Goal: Transaction & Acquisition: Purchase product/service

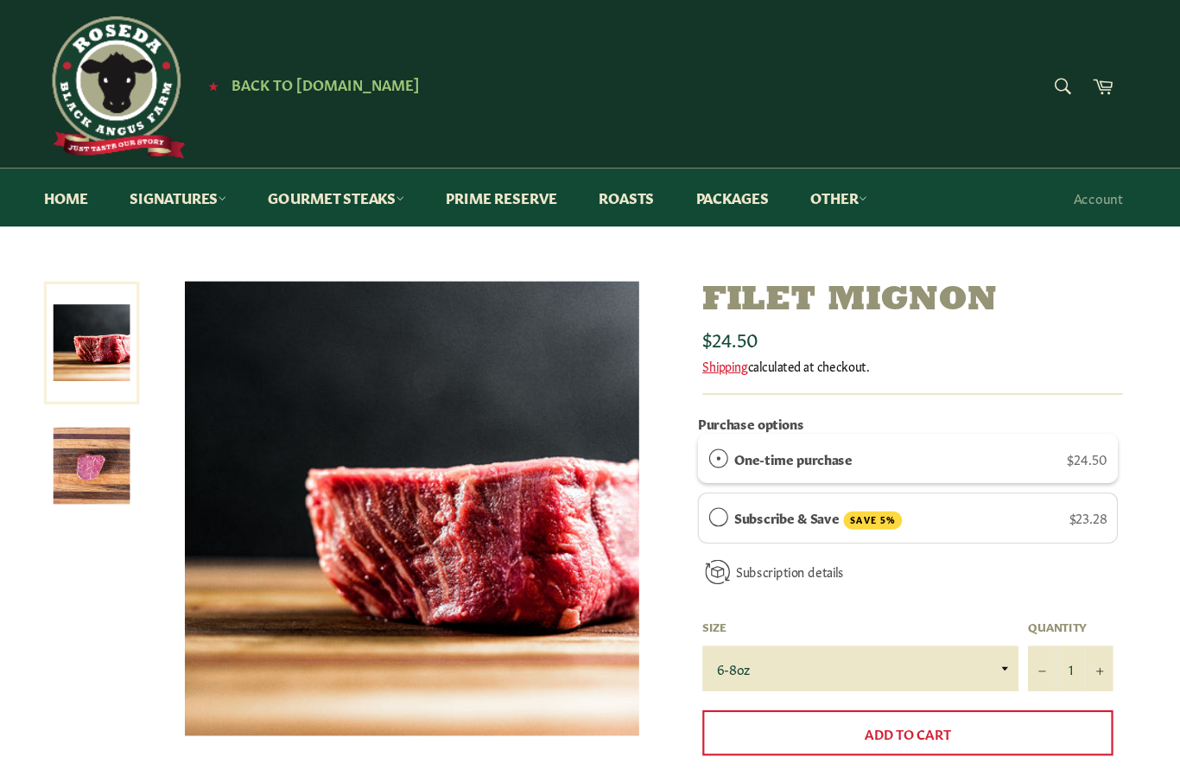
click at [434, 496] on img at bounding box center [433, 466] width 415 height 415
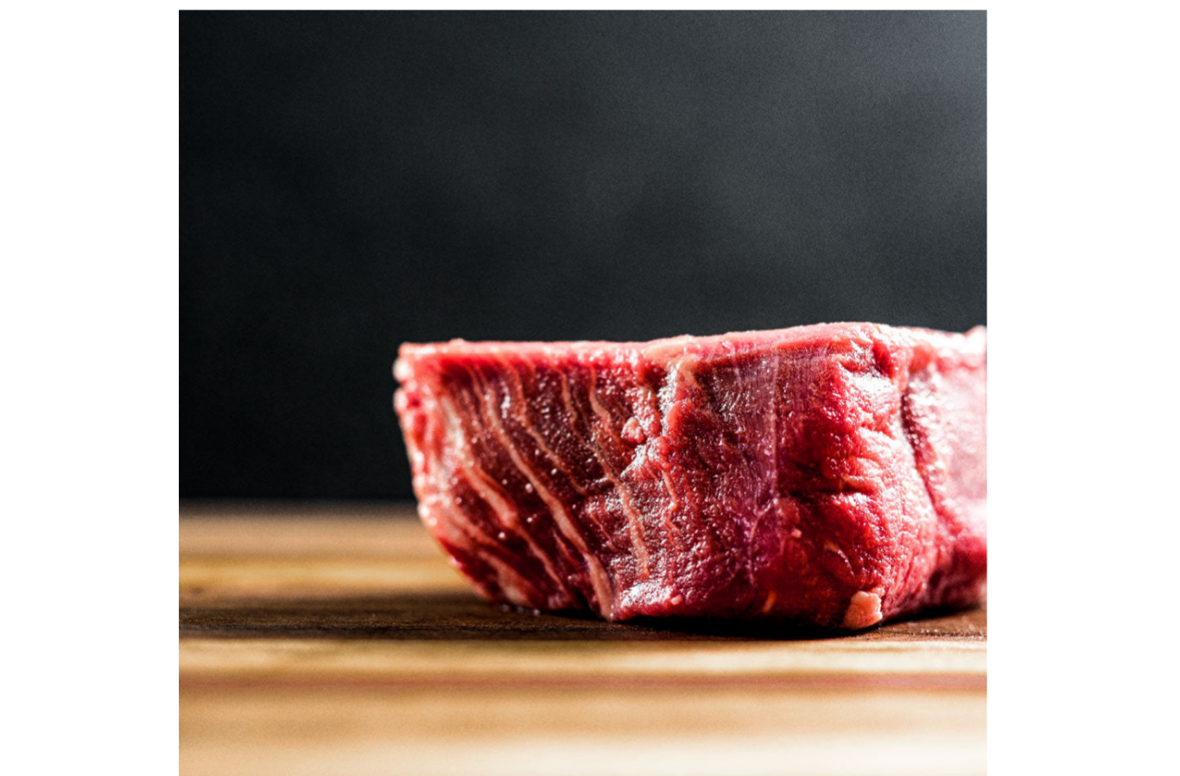
scroll to position [673, 0]
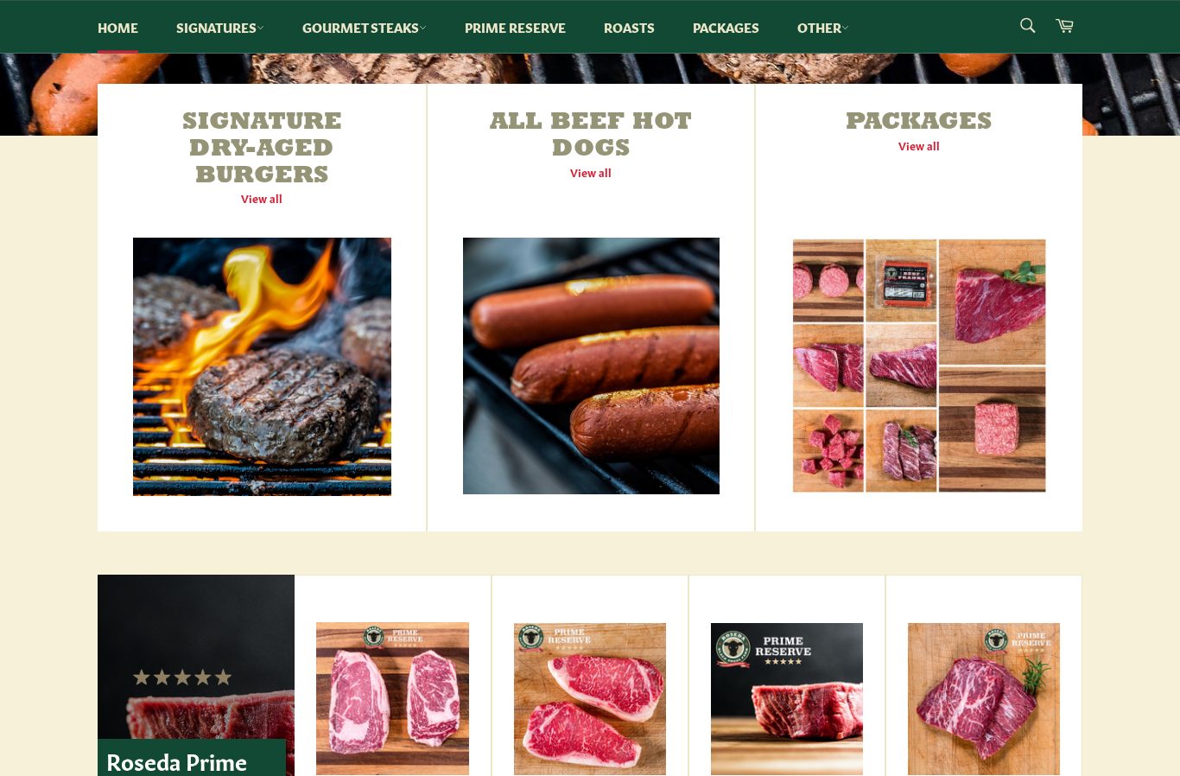
scroll to position [591, 0]
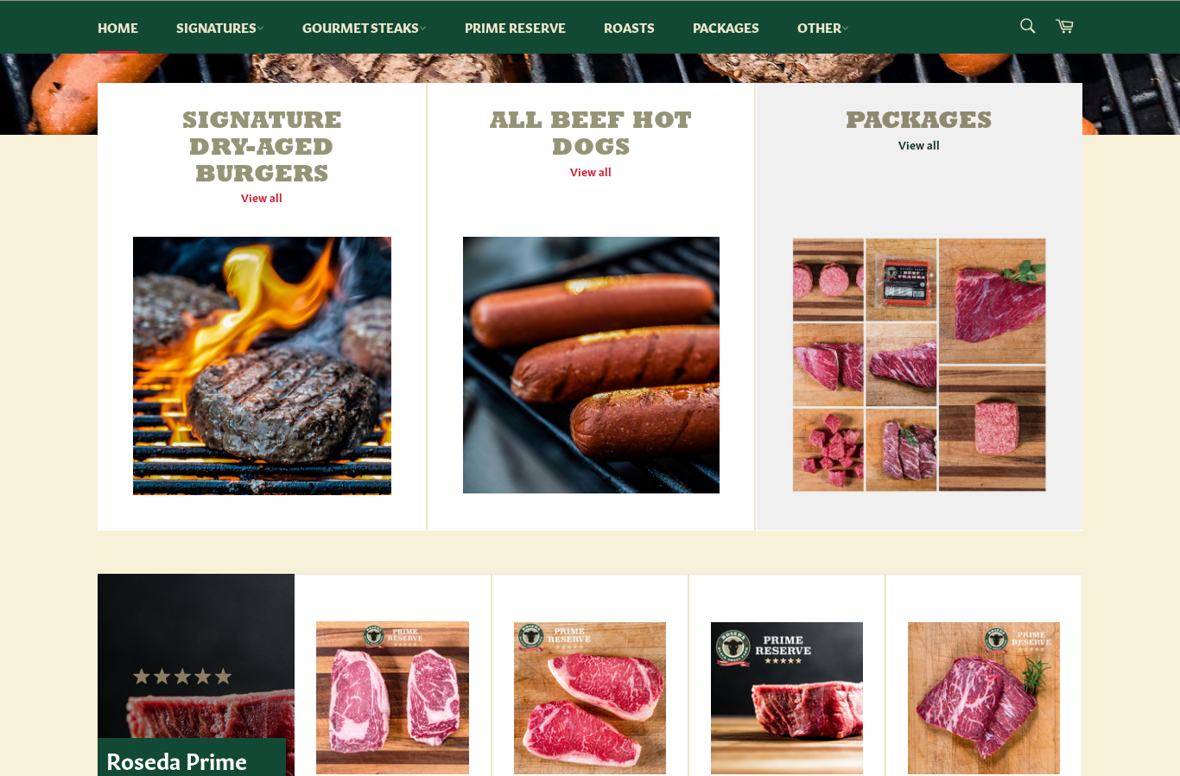
click at [918, 378] on link "Packages View all" at bounding box center [919, 306] width 326 height 447
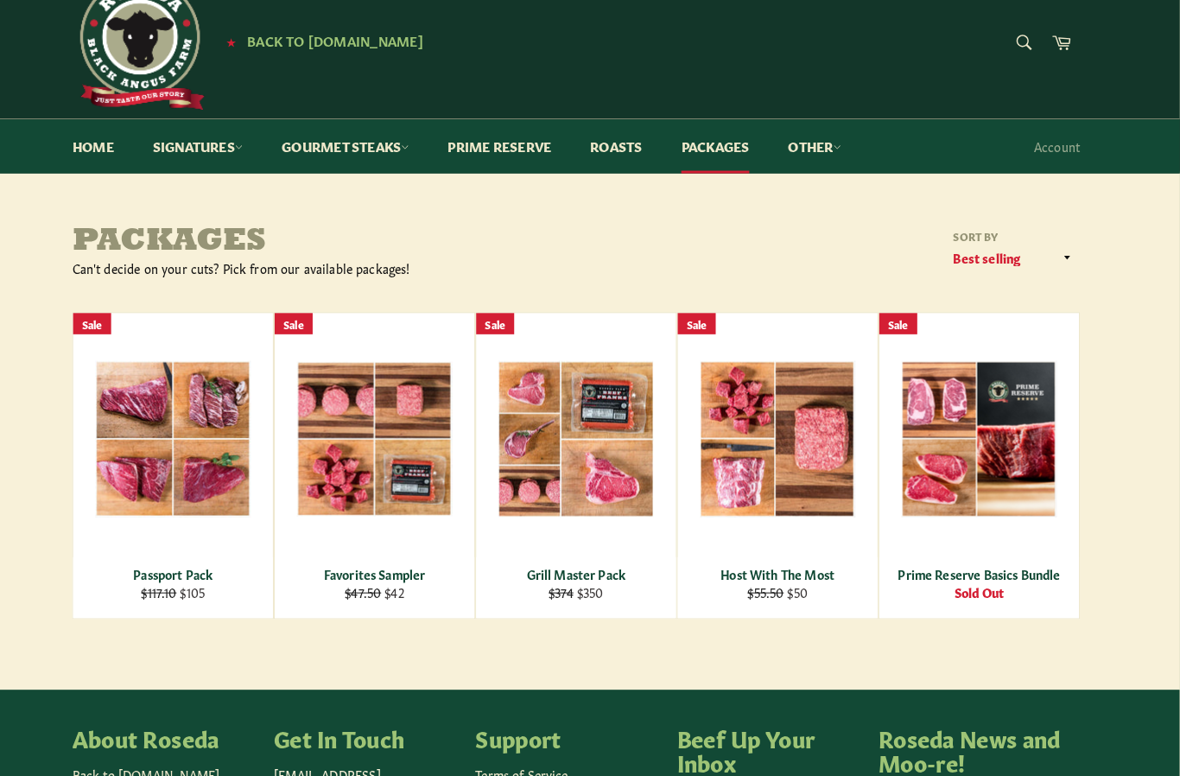
scroll to position [40, 0]
click at [1105, 535] on main "Packages Can't decide on your cuts? Pick from our available packages! Sort by F…" at bounding box center [590, 446] width 1180 height 454
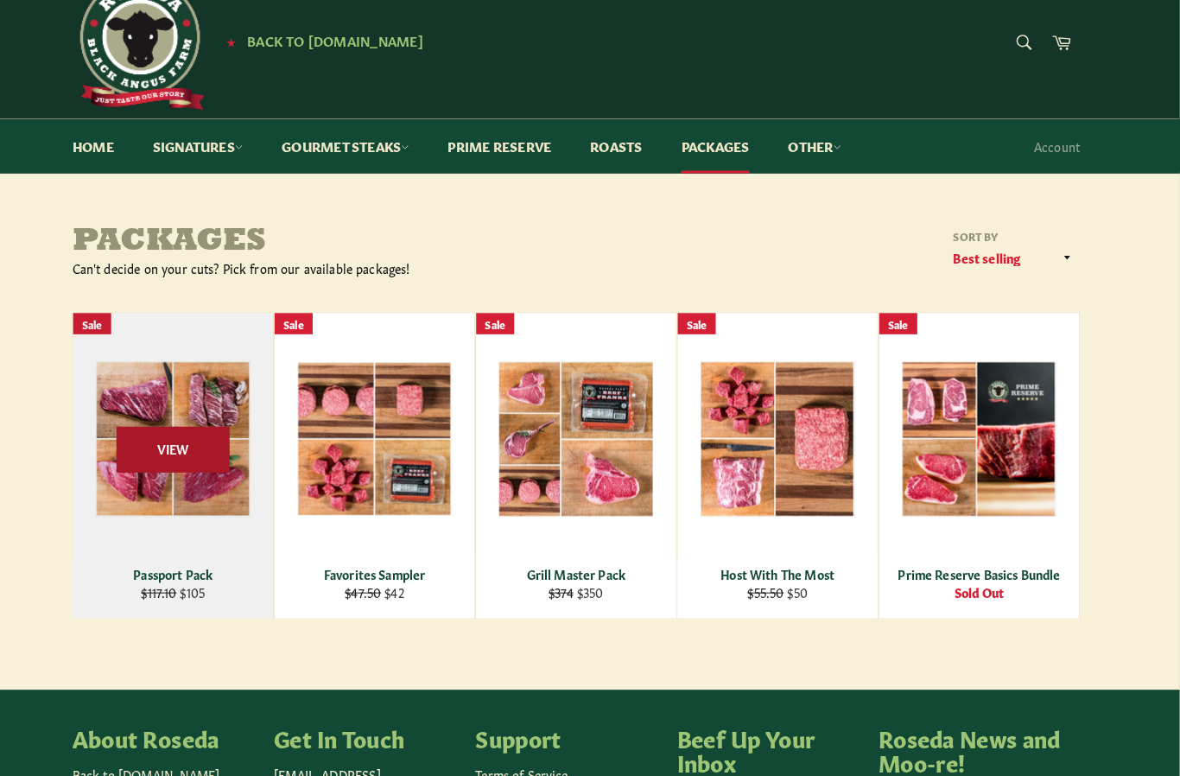
click at [169, 444] on span "View" at bounding box center [196, 439] width 111 height 44
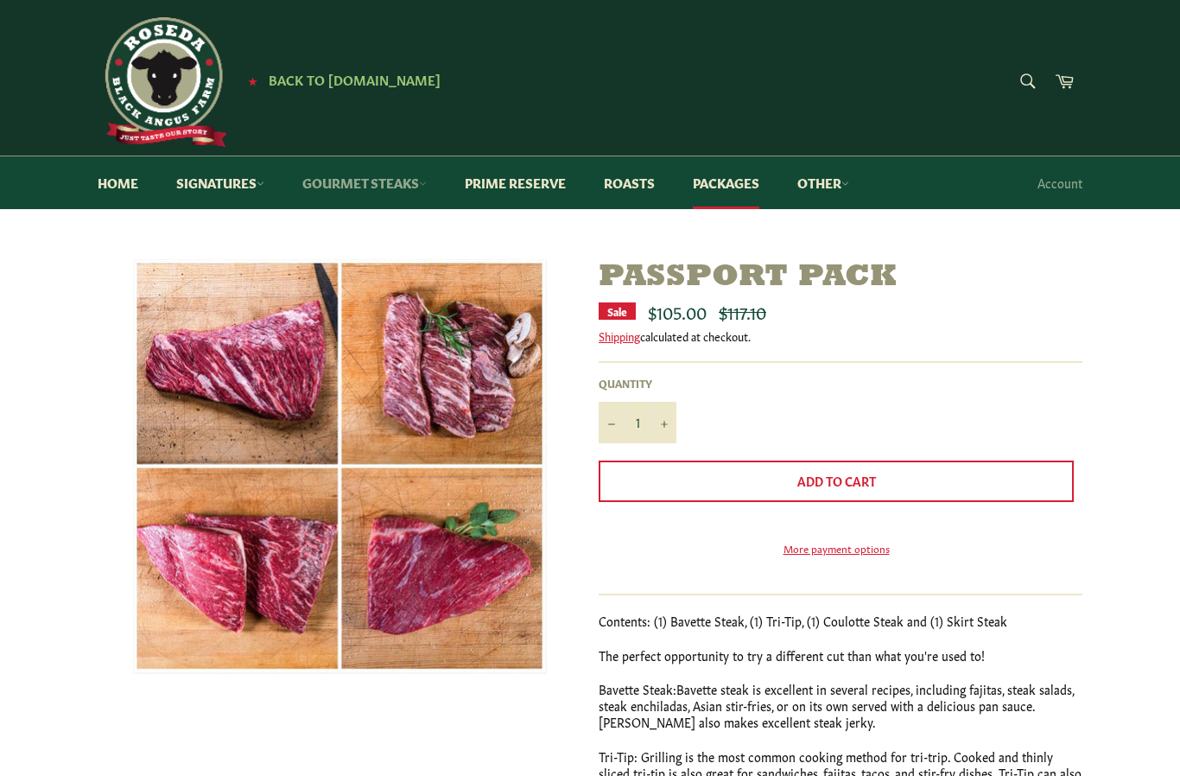
click at [361, 194] on link "Gourmet Steaks" at bounding box center [364, 182] width 159 height 53
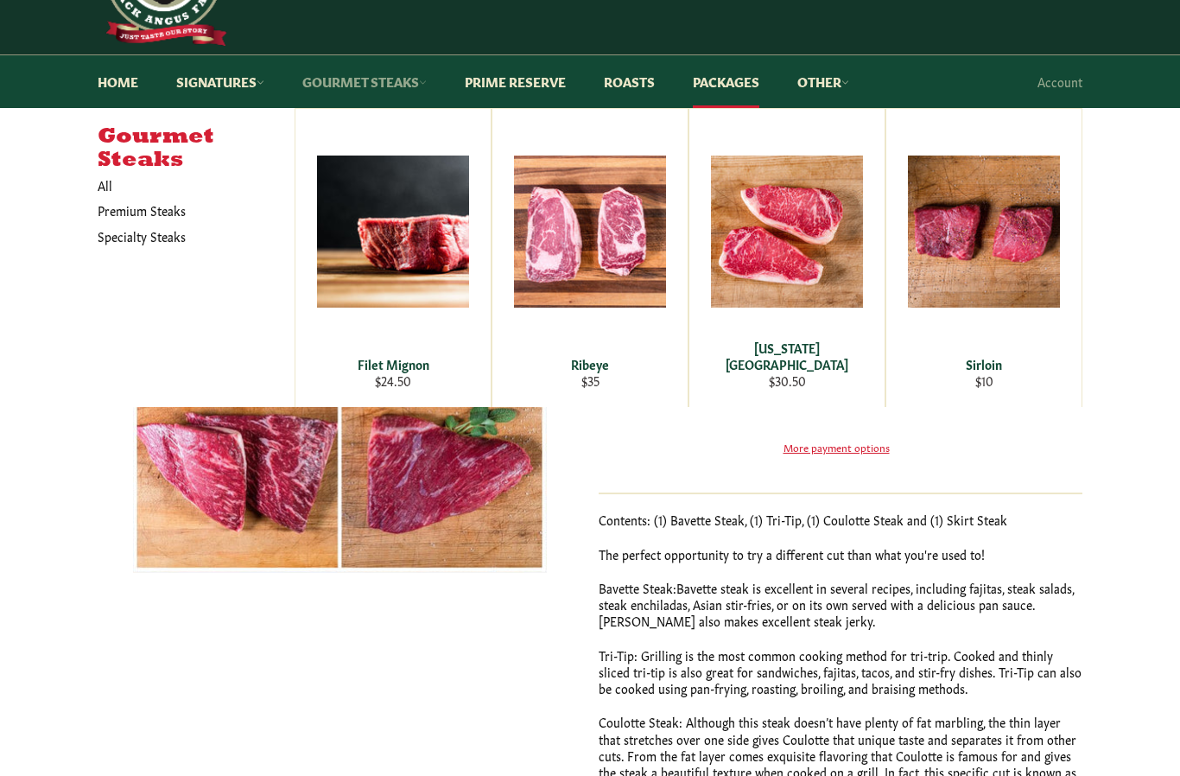
scroll to position [99, 0]
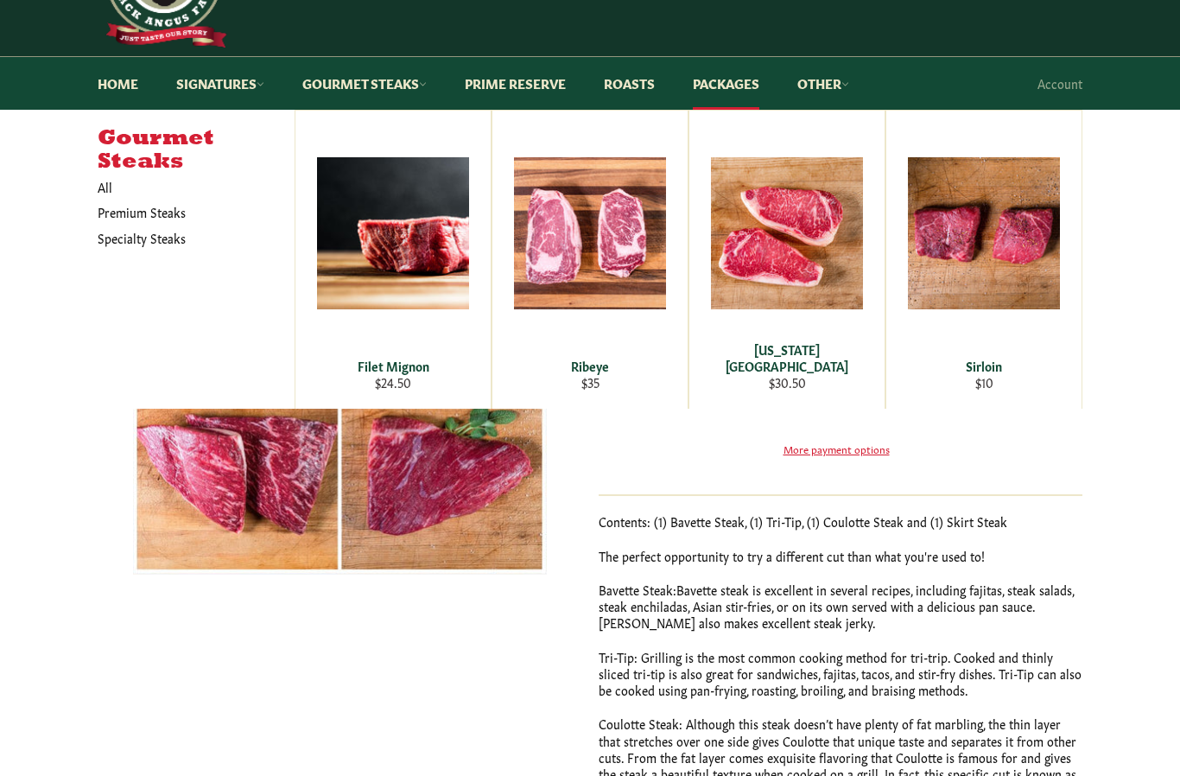
click at [275, 497] on img at bounding box center [340, 367] width 414 height 415
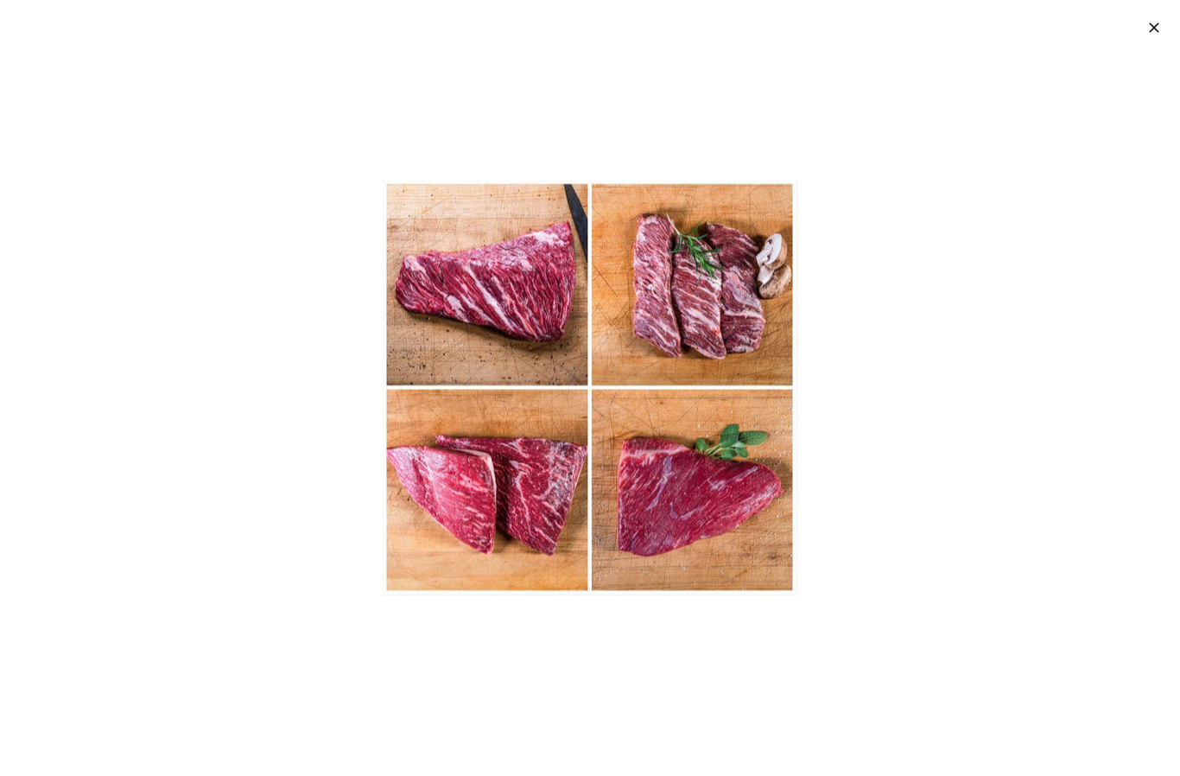
click at [470, 472] on img at bounding box center [590, 387] width 415 height 415
click at [459, 521] on img at bounding box center [590, 387] width 415 height 415
click at [684, 513] on img at bounding box center [590, 387] width 415 height 415
click at [480, 500] on img at bounding box center [590, 387] width 415 height 415
click at [488, 513] on img at bounding box center [590, 387] width 415 height 415
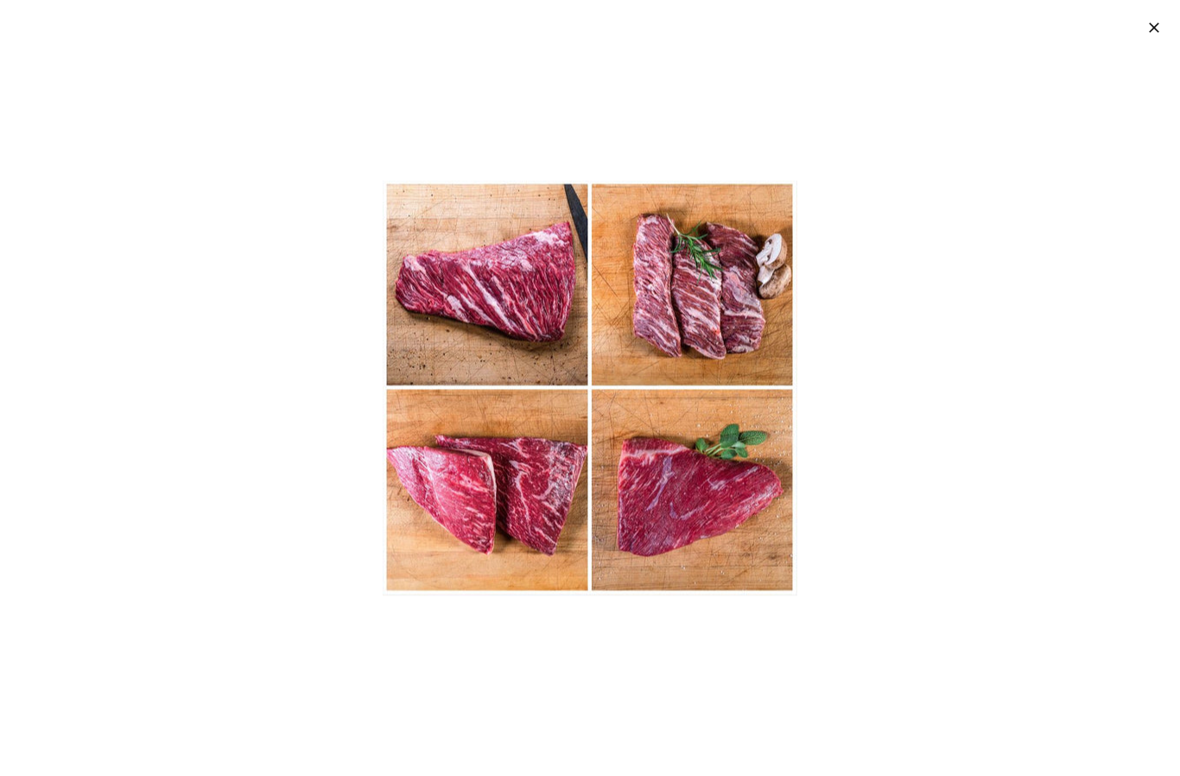
click at [478, 513] on img at bounding box center [590, 387] width 415 height 415
click at [475, 484] on img at bounding box center [590, 387] width 415 height 415
click at [467, 483] on img at bounding box center [590, 387] width 415 height 415
